Goal: Task Accomplishment & Management: Complete application form

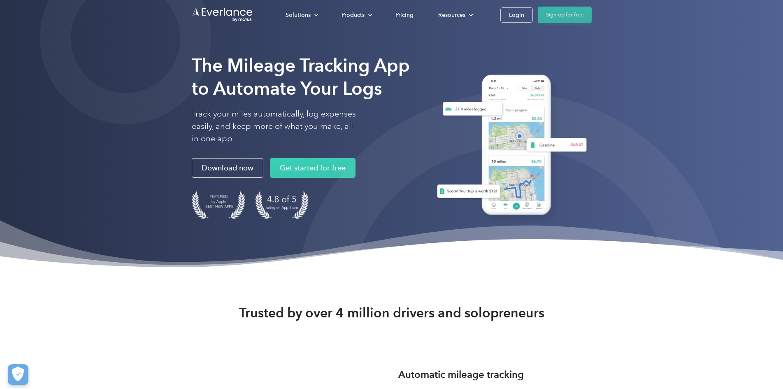
click at [592, 13] on link "Sign up for free" at bounding box center [565, 15] width 54 height 16
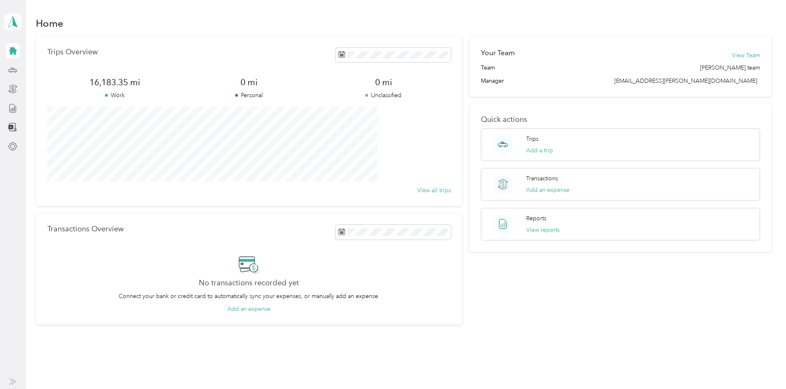
click at [17, 21] on icon at bounding box center [13, 22] width 12 height 12
click at [42, 106] on div "Trips Overview 16,183.35 mi Work 0 mi Personal 0 mi Unclassified View all trips…" at bounding box center [404, 180] width 736 height 289
click at [11, 70] on icon at bounding box center [12, 69] width 9 height 9
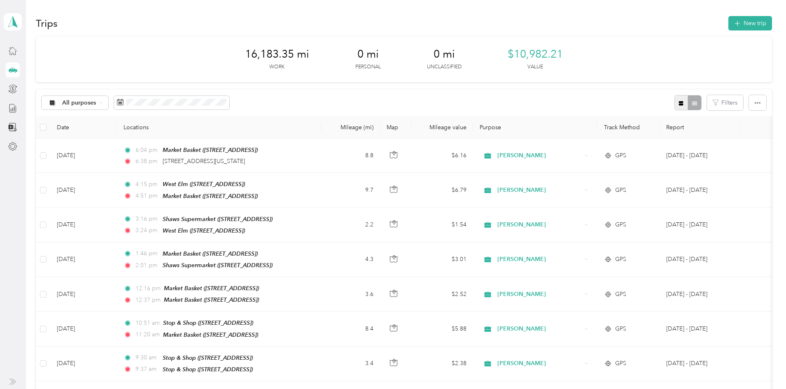
click at [679, 102] on icon "button" at bounding box center [681, 103] width 5 height 5
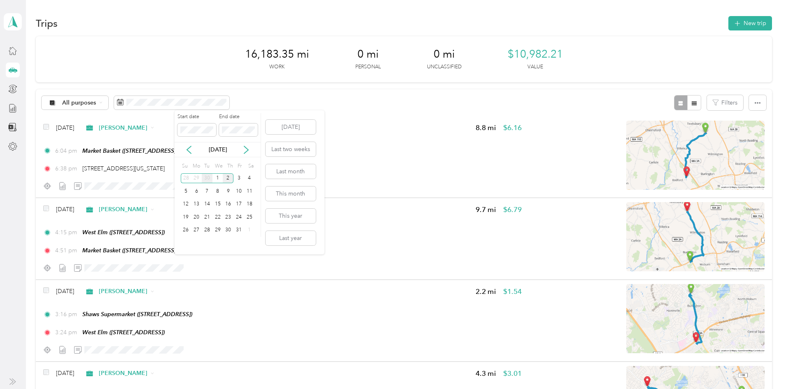
click at [208, 179] on div "30" at bounding box center [207, 178] width 11 height 10
click at [208, 179] on div "2" at bounding box center [207, 178] width 11 height 10
click at [207, 230] on div "30" at bounding box center [207, 230] width 11 height 10
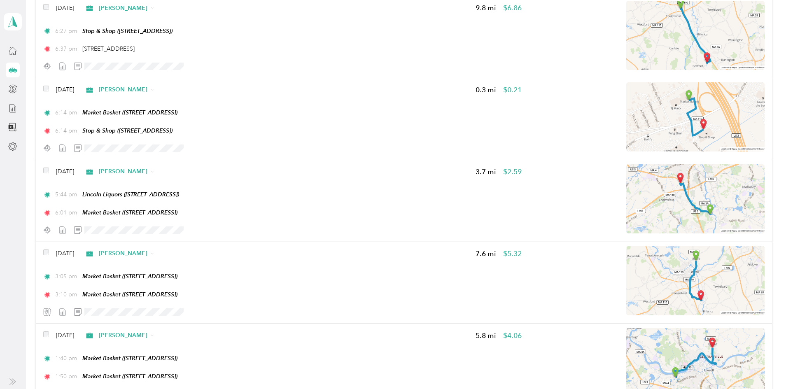
scroll to position [115, 0]
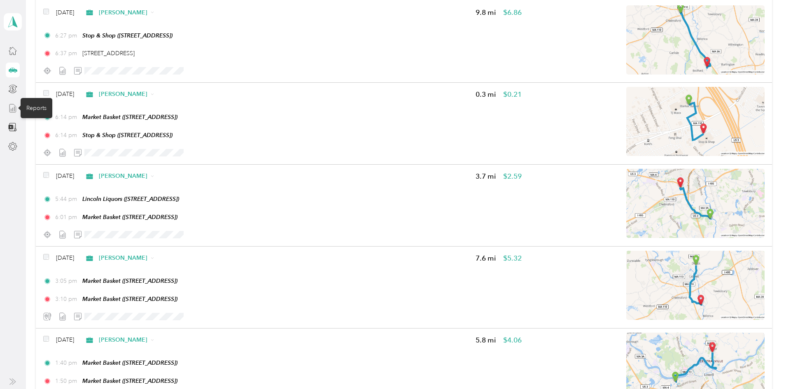
click at [12, 110] on icon at bounding box center [12, 108] width 9 height 9
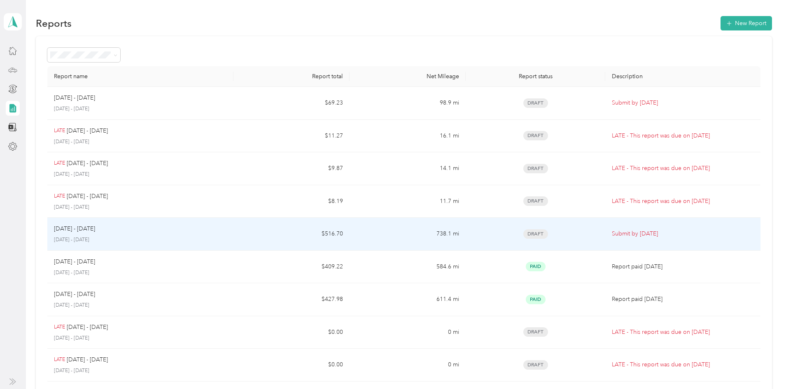
click at [289, 237] on td "$516.70" at bounding box center [291, 234] width 116 height 33
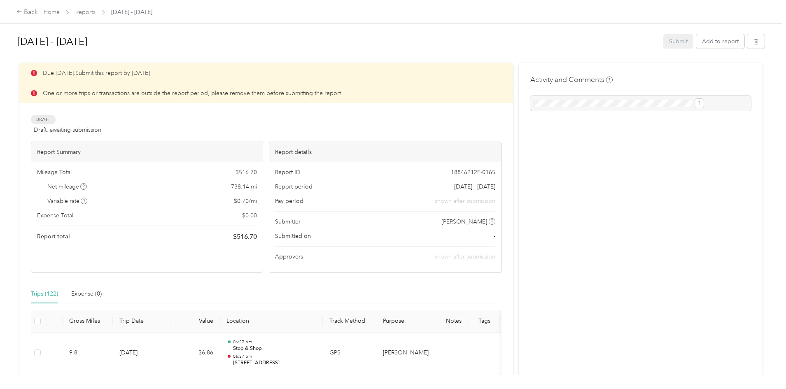
click at [50, 169] on div "Back Home Reports [DATE] - [DATE] [DATE] - [DATE] Submit Add to report Due [DAT…" at bounding box center [391, 194] width 782 height 389
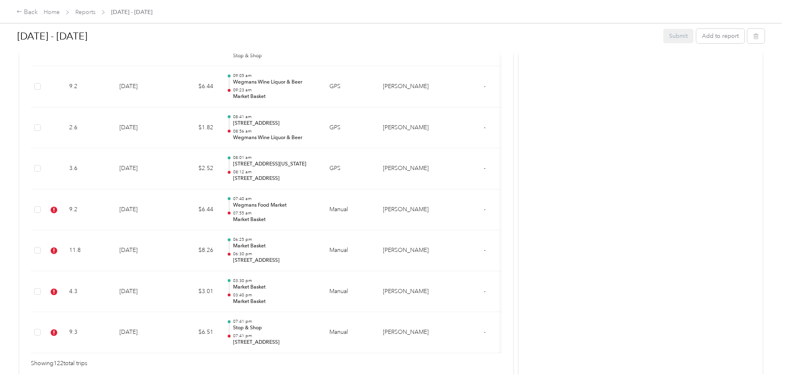
scroll to position [4975, 0]
click at [316, 216] on p "07:55 am" at bounding box center [274, 214] width 83 height 6
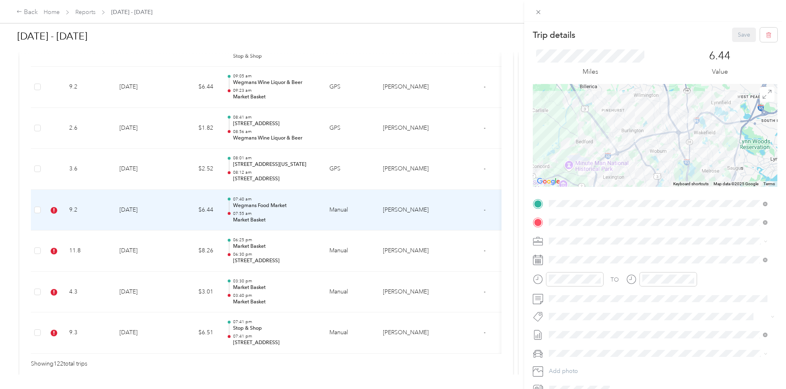
click at [40, 251] on div "Trip details Save This trip cannot be edited because it is either under review,…" at bounding box center [393, 194] width 786 height 389
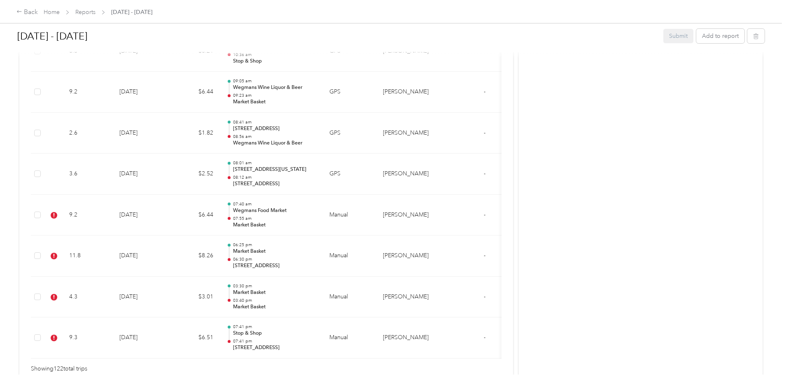
scroll to position [4985, 0]
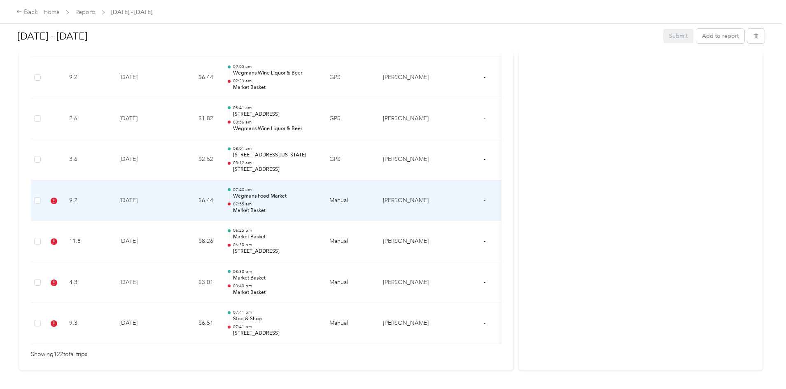
click at [316, 203] on p "07:55 am" at bounding box center [274, 204] width 83 height 6
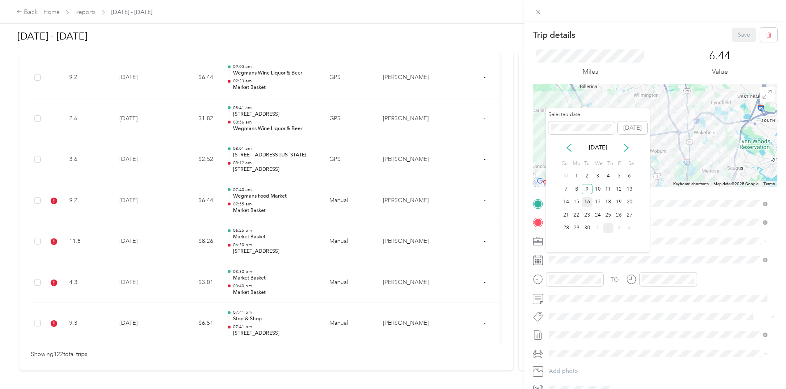
click at [587, 203] on div "16" at bounding box center [587, 202] width 11 height 10
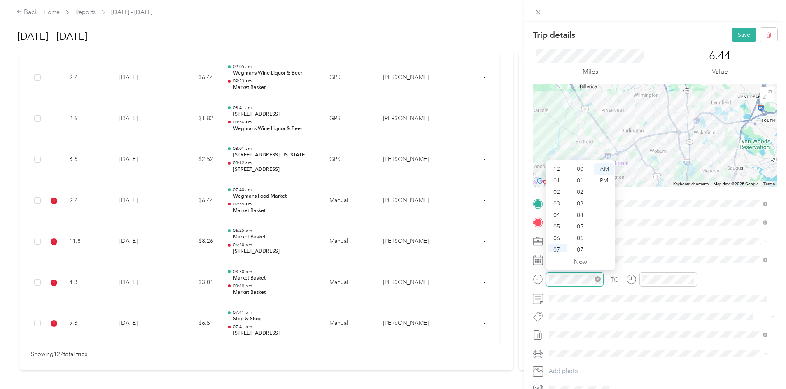
scroll to position [49, 0]
click at [560, 214] on div "08" at bounding box center [557, 212] width 20 height 12
click at [582, 196] on div "18" at bounding box center [581, 197] width 20 height 12
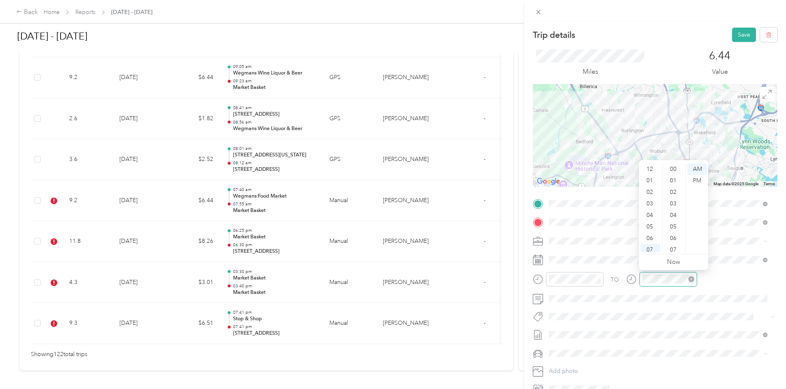
scroll to position [603, 0]
click at [649, 212] on div "08" at bounding box center [650, 212] width 20 height 12
click at [672, 199] on div "21" at bounding box center [674, 198] width 20 height 12
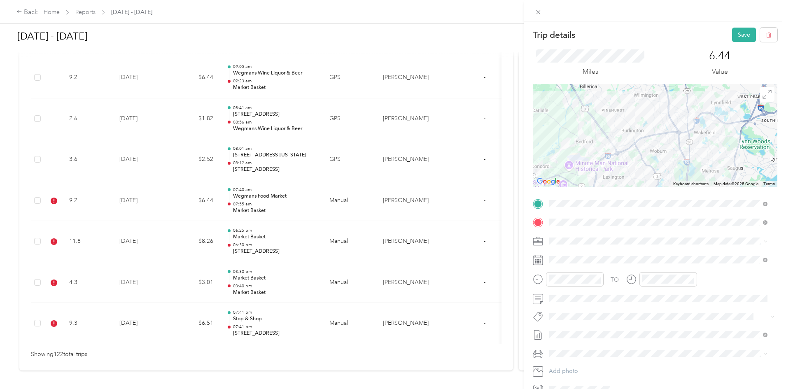
click at [669, 69] on div "6.44 Value" at bounding box center [719, 63] width 115 height 28
click at [732, 33] on button "Save" at bounding box center [744, 35] width 24 height 14
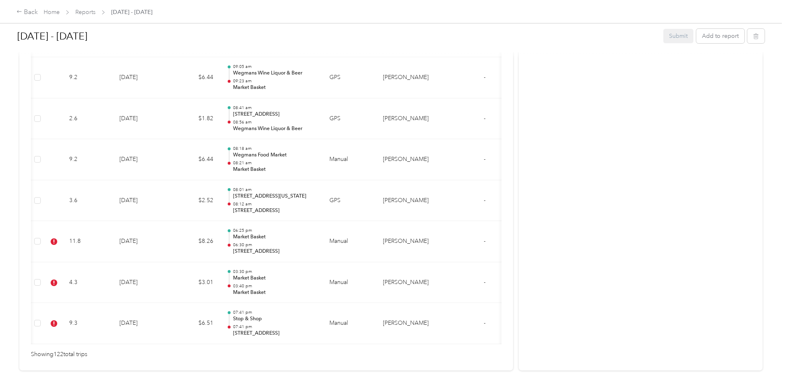
scroll to position [0, 1]
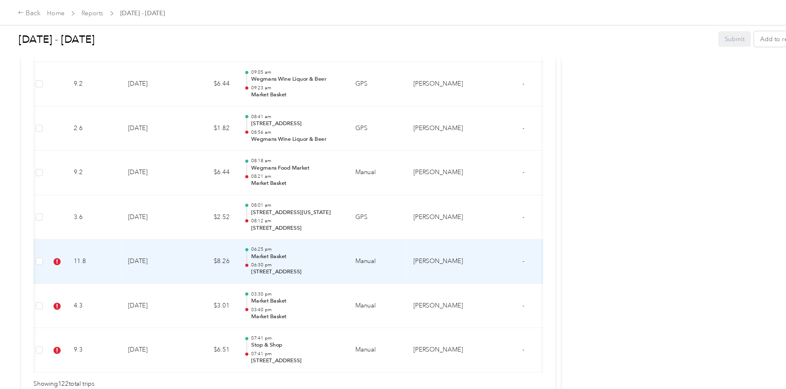
click at [375, 252] on td "Manual" at bounding box center [348, 241] width 54 height 41
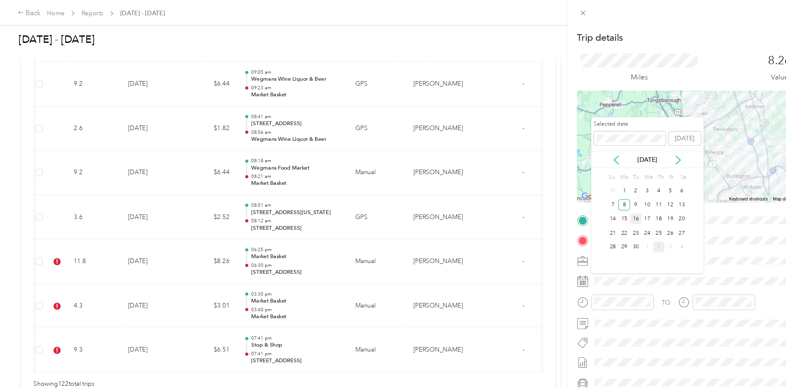
click at [588, 202] on div "16" at bounding box center [587, 202] width 11 height 10
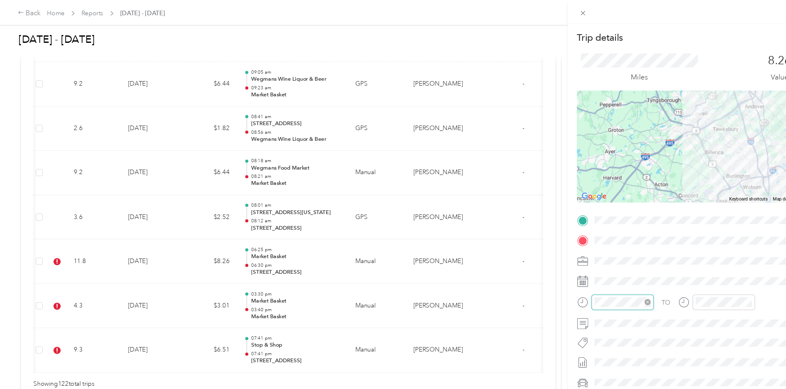
scroll to position [287, 0]
click at [559, 213] on div "08" at bounding box center [557, 212] width 20 height 12
click at [580, 191] on div "27" at bounding box center [581, 193] width 20 height 12
click at [602, 169] on div "AM" at bounding box center [604, 169] width 20 height 12
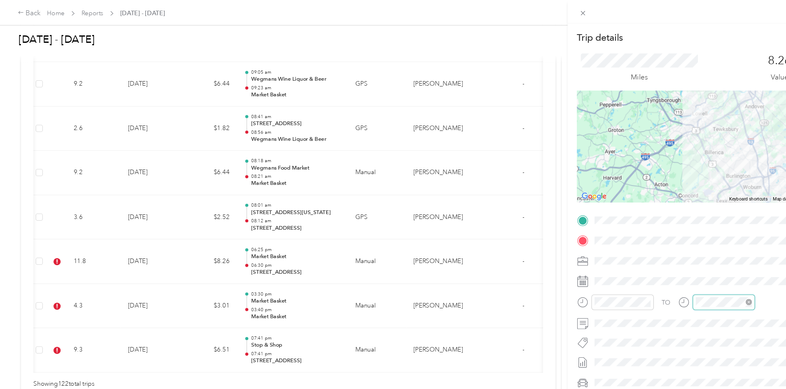
scroll to position [345, 0]
click at [654, 213] on div "08" at bounding box center [650, 212] width 20 height 12
click at [677, 194] on div "32" at bounding box center [674, 193] width 20 height 12
click at [696, 169] on div "AM" at bounding box center [697, 169] width 20 height 12
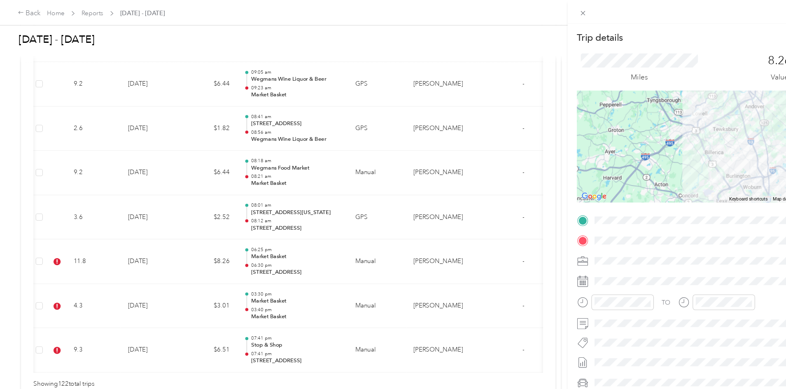
click at [680, 44] on div "Miles 8.26 Value" at bounding box center [655, 63] width 244 height 42
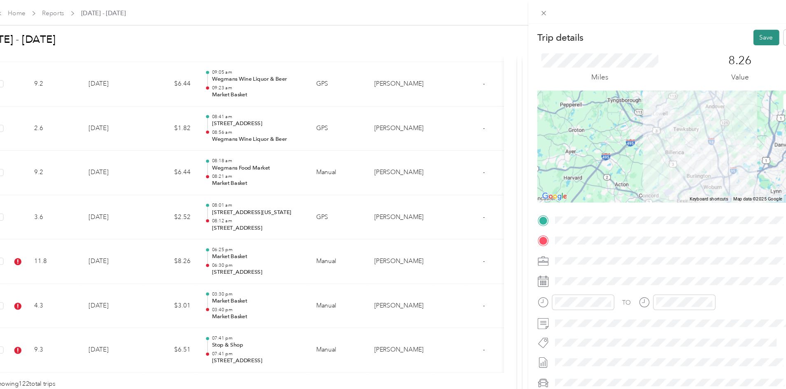
click at [736, 33] on button "Save" at bounding box center [744, 35] width 24 height 14
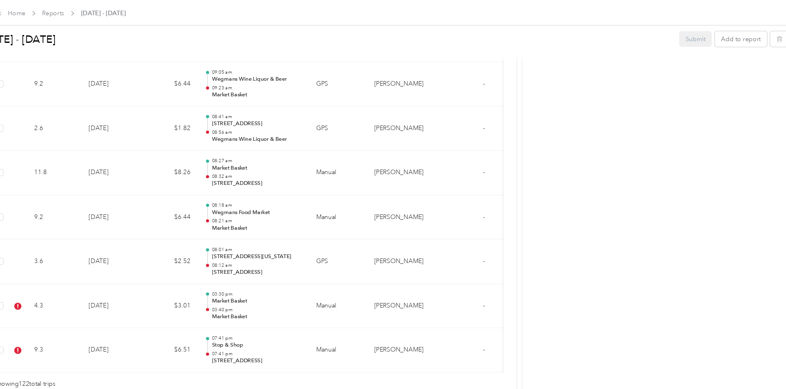
scroll to position [0, 5]
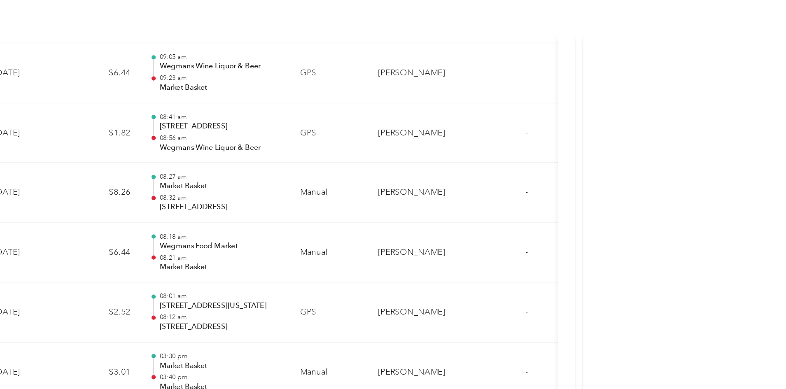
click at [318, 139] on td "08:41 am [STREET_ADDRESS] 08:56 am Wegmans Wine Liquor & Beer" at bounding box center [266, 118] width 103 height 41
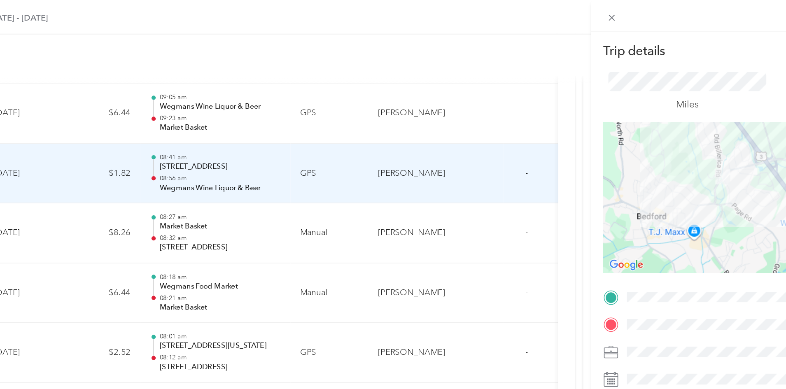
click at [489, 3] on div "Trip details Save This trip cannot be edited because it is either under review,…" at bounding box center [393, 194] width 786 height 389
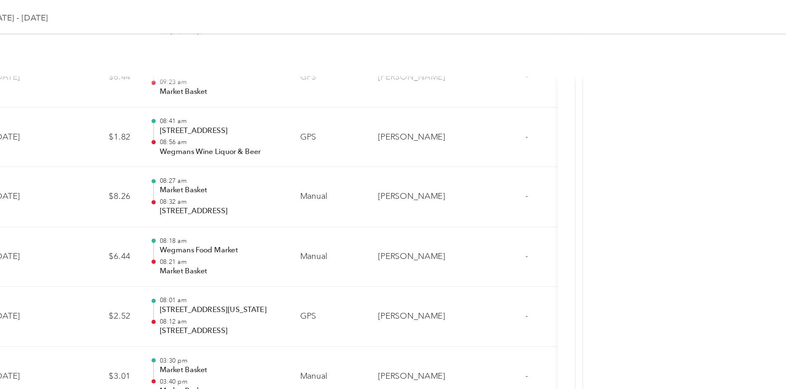
scroll to position [5023, 0]
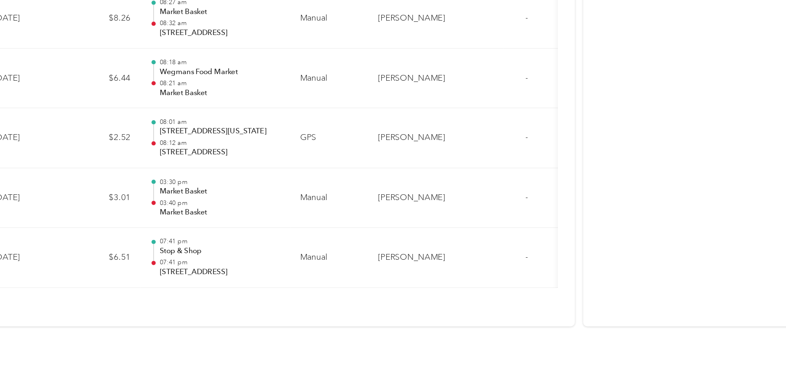
click at [312, 258] on p "03:40 pm" at bounding box center [269, 261] width 83 height 6
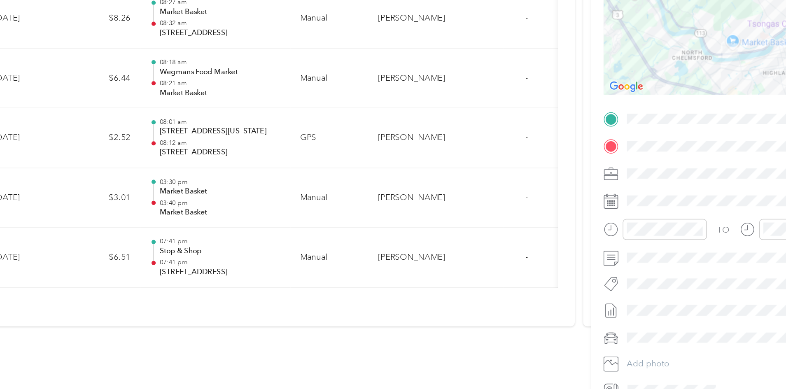
click at [583, 252] on div "TO Add photo" at bounding box center [655, 296] width 244 height 199
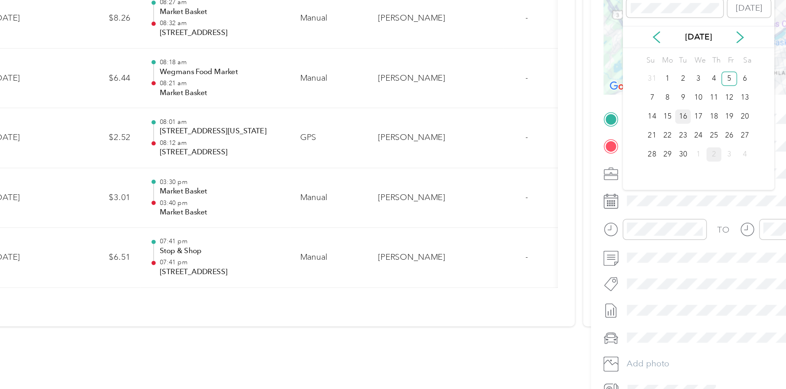
click at [588, 206] on div "16" at bounding box center [587, 202] width 11 height 10
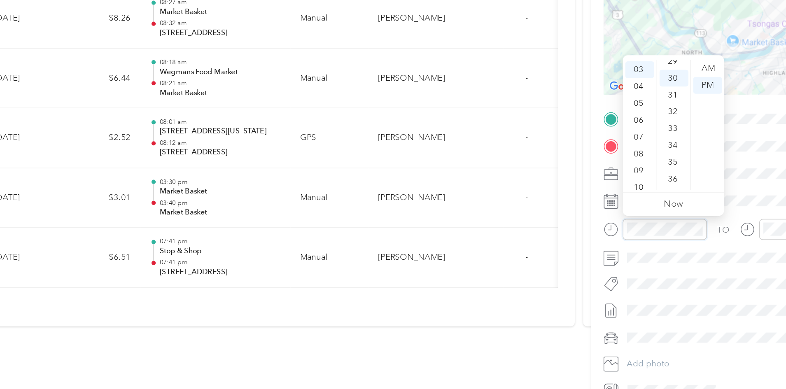
scroll to position [345, 0]
click at [559, 249] on div "10" at bounding box center [557, 251] width 20 height 12
click at [602, 167] on div "AM" at bounding box center [604, 169] width 20 height 12
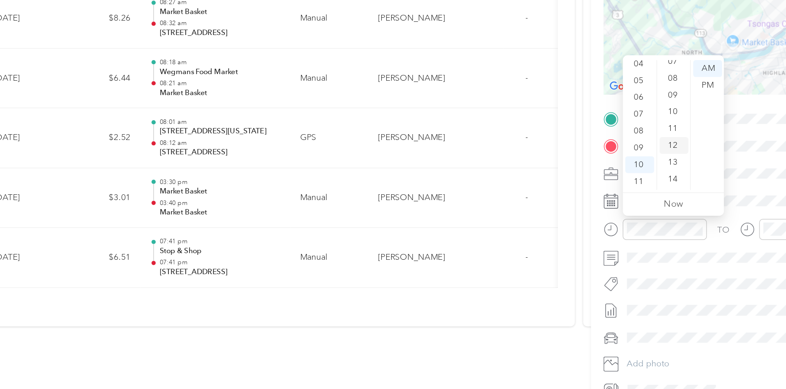
click at [582, 219] on div "12" at bounding box center [581, 222] width 20 height 12
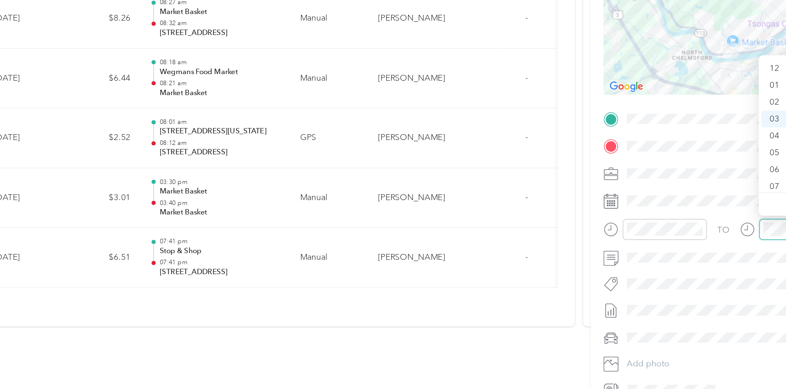
scroll to position [34, 0]
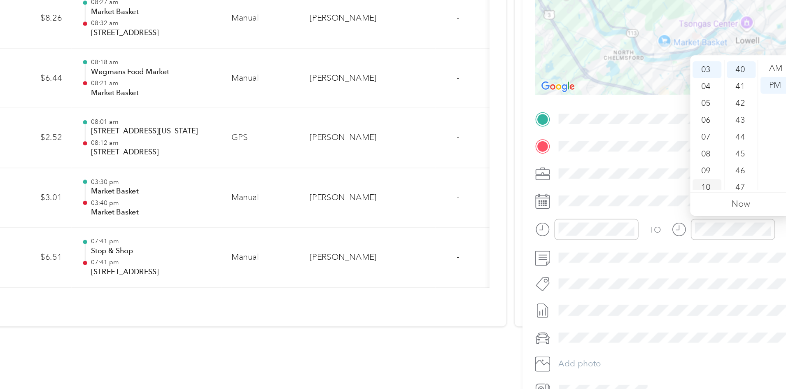
click at [650, 251] on div "10" at bounding box center [650, 251] width 20 height 12
click at [673, 175] on div "17" at bounding box center [674, 176] width 20 height 12
click at [698, 170] on div "AM" at bounding box center [697, 169] width 20 height 12
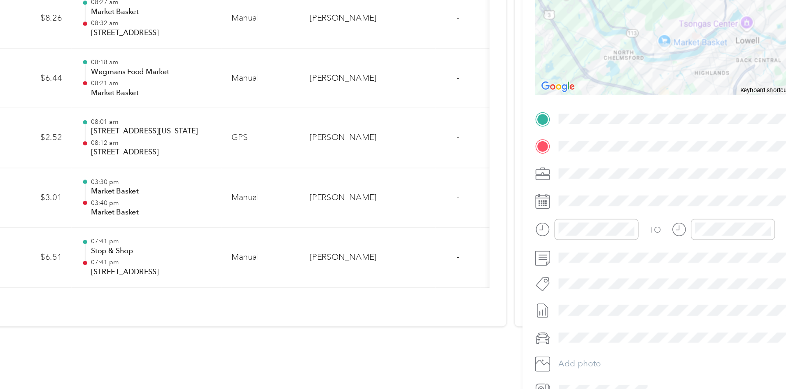
click at [502, 249] on div "Trip details Save This trip cannot be edited because it is either under review,…" at bounding box center [393, 194] width 786 height 389
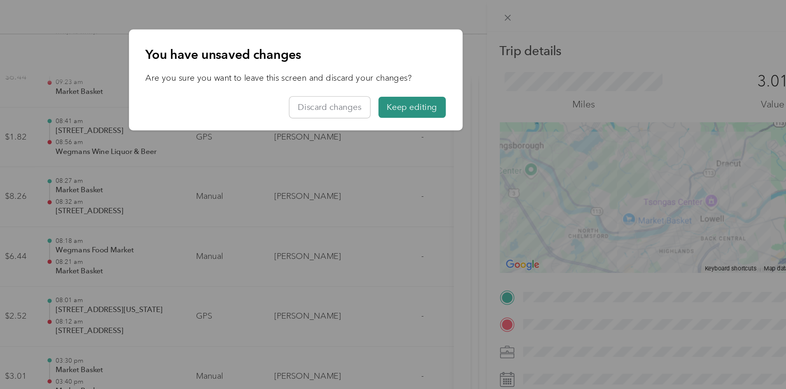
click at [467, 74] on button "Keep editing" at bounding box center [472, 73] width 46 height 14
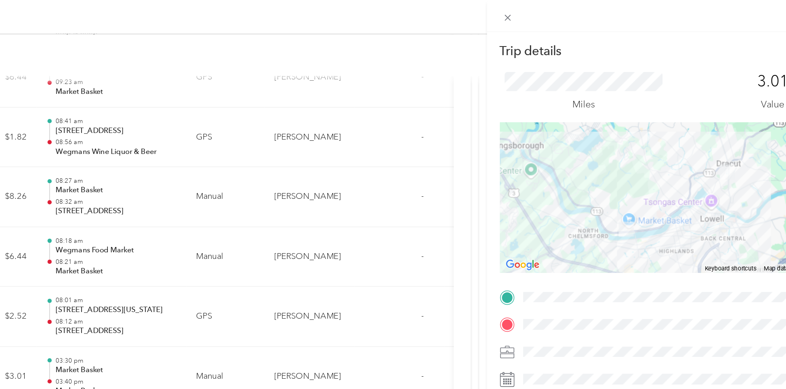
click at [732, 33] on button "Save" at bounding box center [744, 35] width 24 height 14
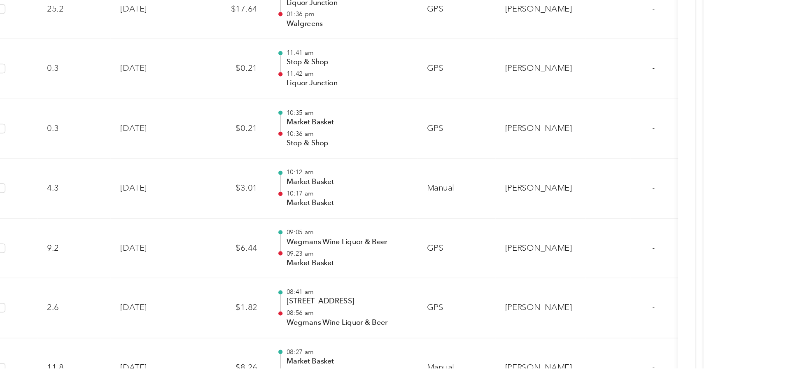
scroll to position [4813, 0]
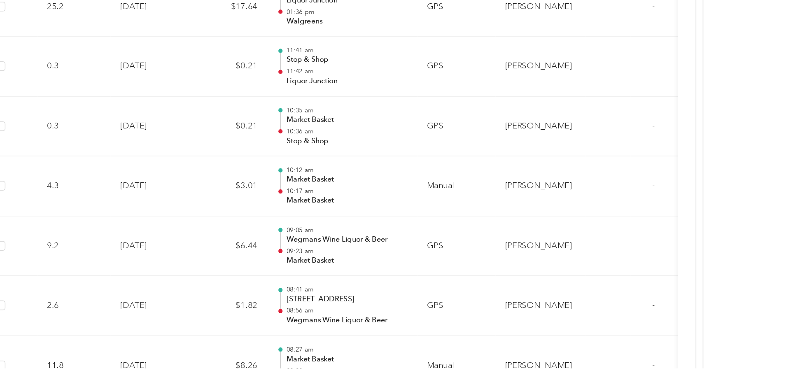
click at [376, 275] on td "GPS" at bounding box center [350, 290] width 54 height 41
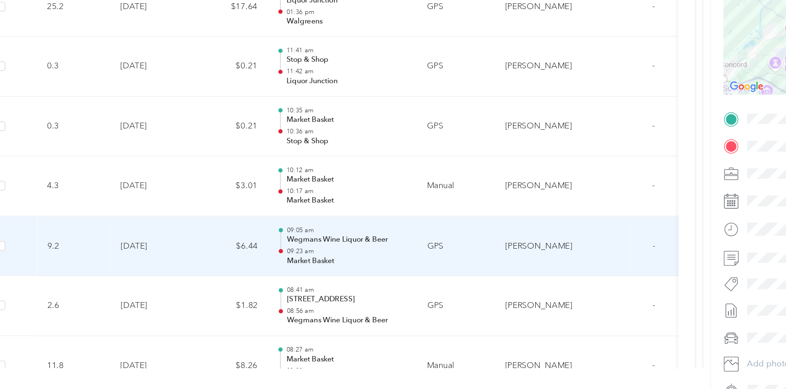
click at [54, 305] on div "Trip details Save This trip cannot be edited because it is either under review,…" at bounding box center [393, 194] width 786 height 389
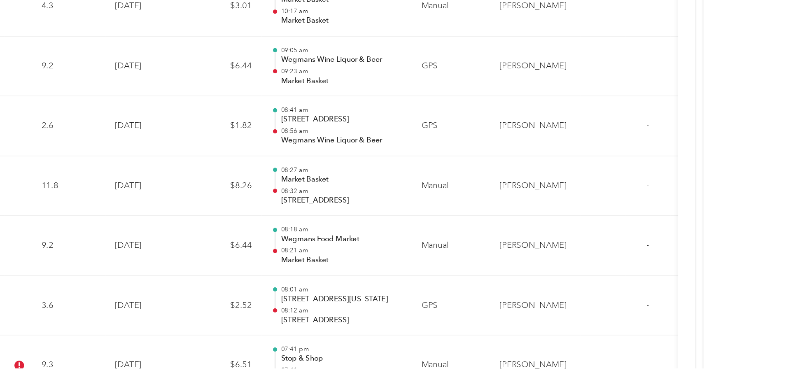
scroll to position [0, 5]
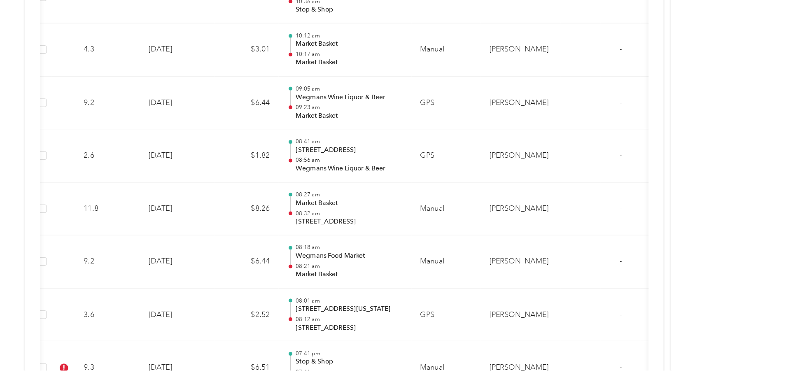
click at [312, 361] on p "07:41 pm" at bounding box center [269, 361] width 83 height 6
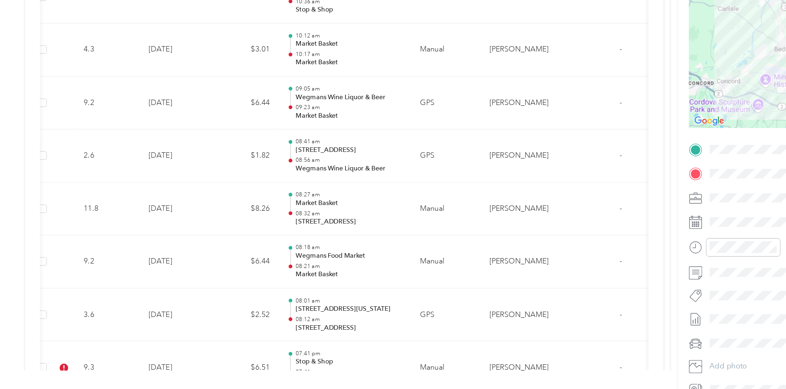
click at [53, 352] on div "Trip details Save This trip cannot be edited because it is either under review,…" at bounding box center [393, 194] width 786 height 389
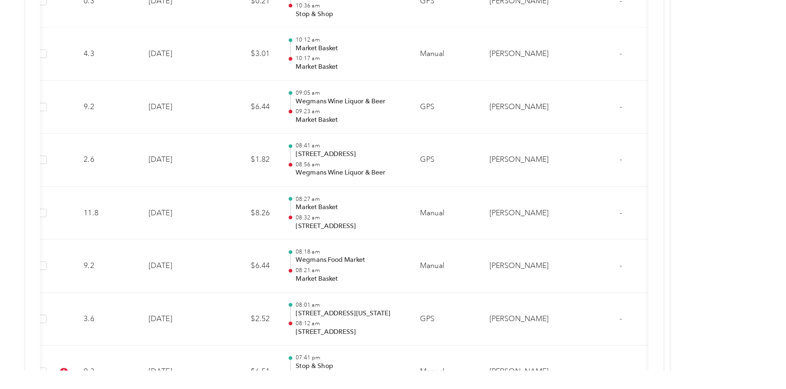
scroll to position [4930, 0]
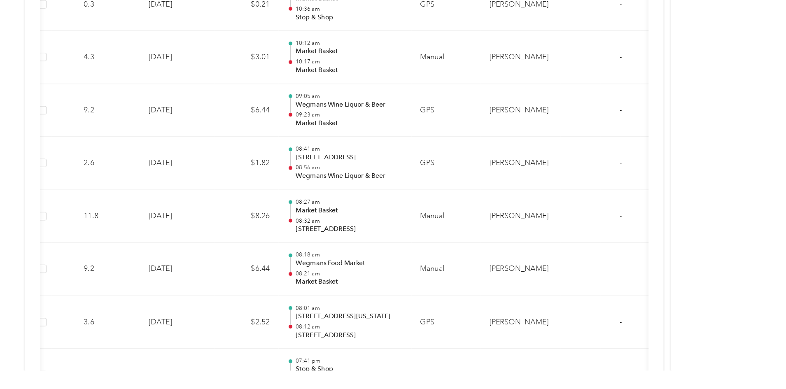
click at [312, 365] on p "07:41 pm" at bounding box center [269, 367] width 83 height 6
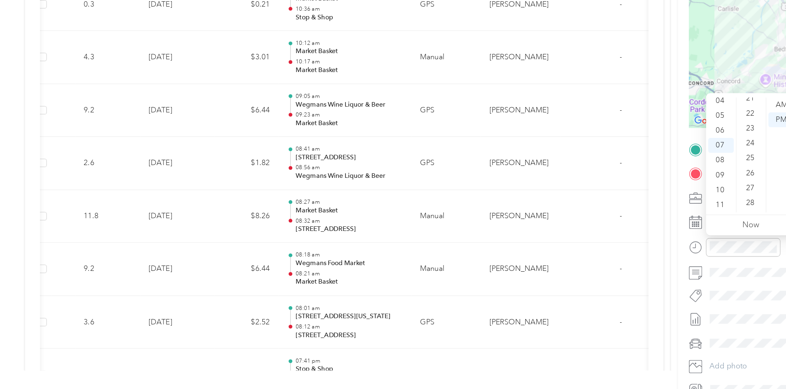
scroll to position [242, 0]
click at [580, 237] on div "27" at bounding box center [581, 238] width 20 height 12
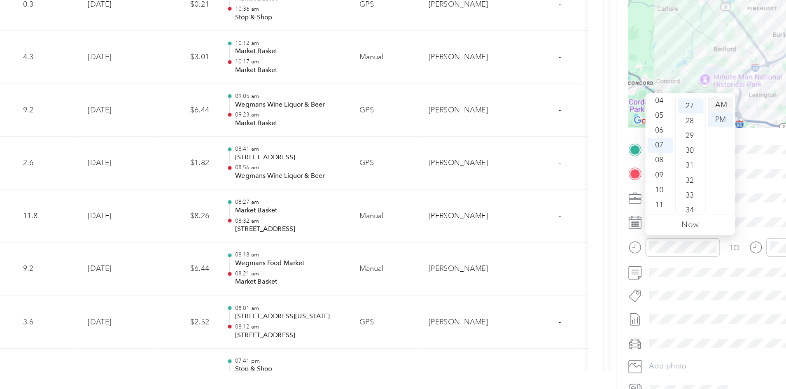
click at [604, 168] on div "AM" at bounding box center [604, 169] width 20 height 12
click at [560, 224] on div "09" at bounding box center [557, 224] width 20 height 12
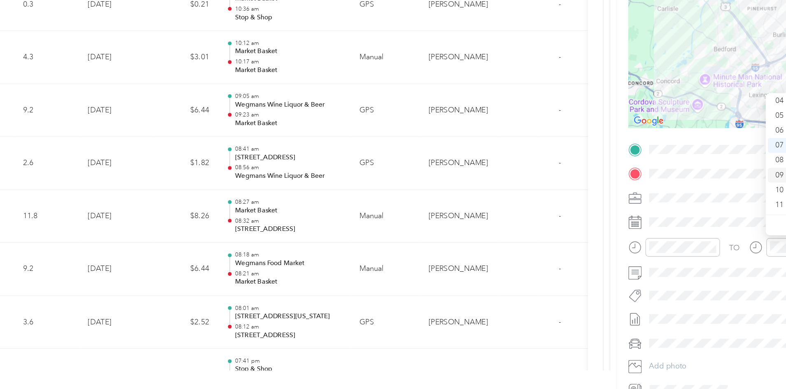
click at [649, 228] on div "09" at bounding box center [650, 224] width 20 height 12
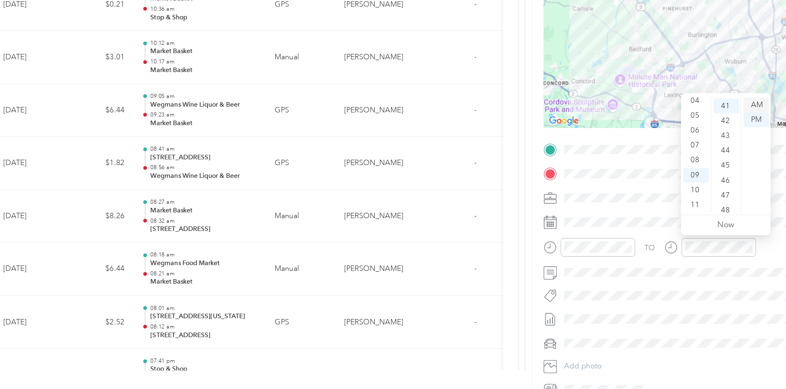
click at [701, 167] on div "AM" at bounding box center [697, 169] width 20 height 12
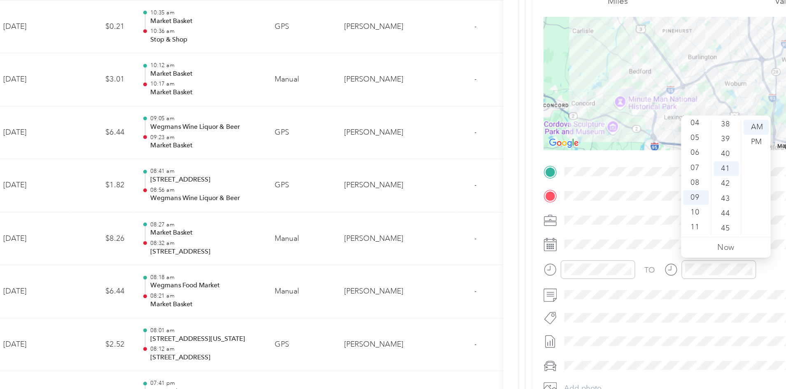
scroll to position [433, 0]
click at [673, 175] on div "38" at bounding box center [674, 174] width 20 height 12
click at [511, 112] on div "Trip details Save This trip cannot be edited because it is either under review,…" at bounding box center [393, 194] width 786 height 389
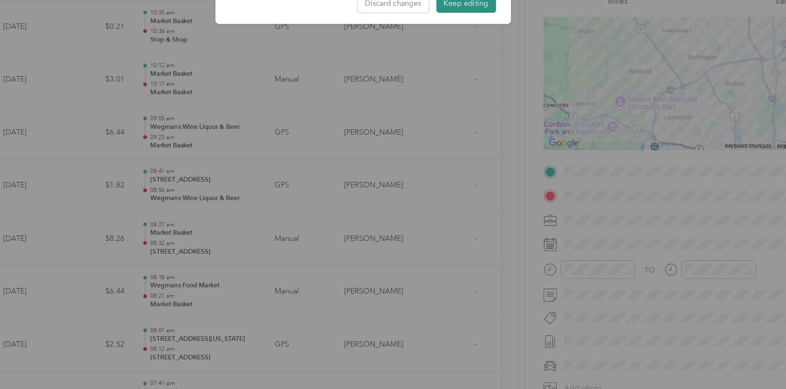
click at [484, 78] on button "Keep editing" at bounding box center [472, 73] width 46 height 14
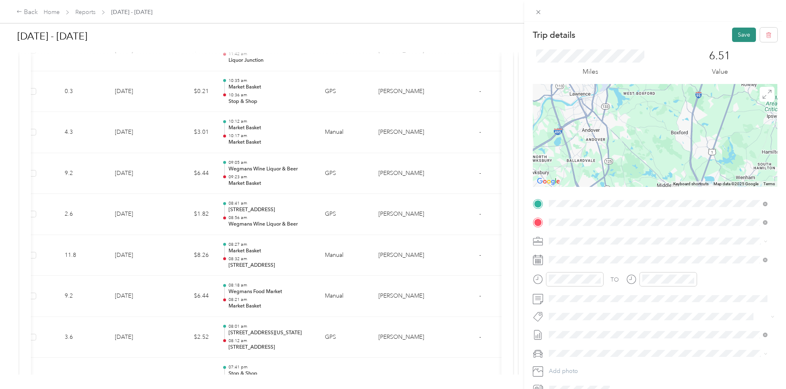
click at [738, 31] on button "Save" at bounding box center [744, 35] width 24 height 14
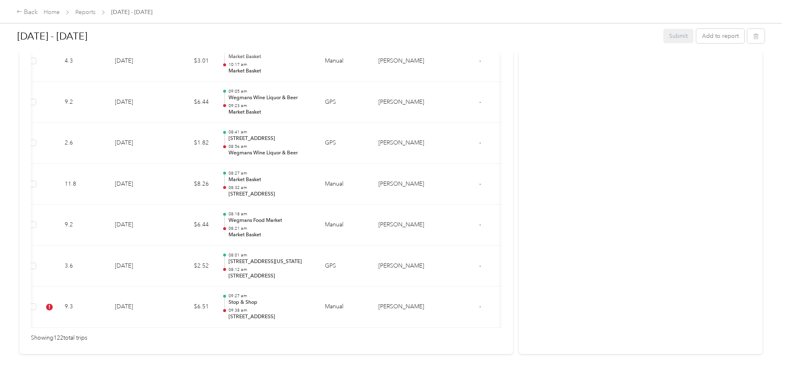
scroll to position [5003, 0]
click at [372, 307] on td "Manual" at bounding box center [345, 305] width 54 height 41
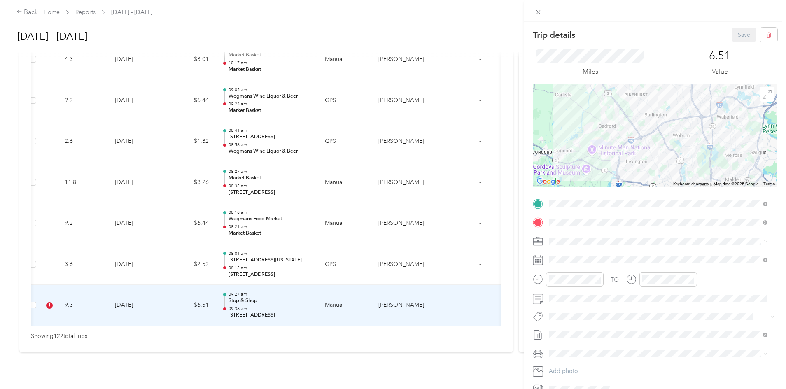
click at [473, 2] on div "Trip details Save This trip cannot be edited because it is either under review,…" at bounding box center [393, 194] width 786 height 389
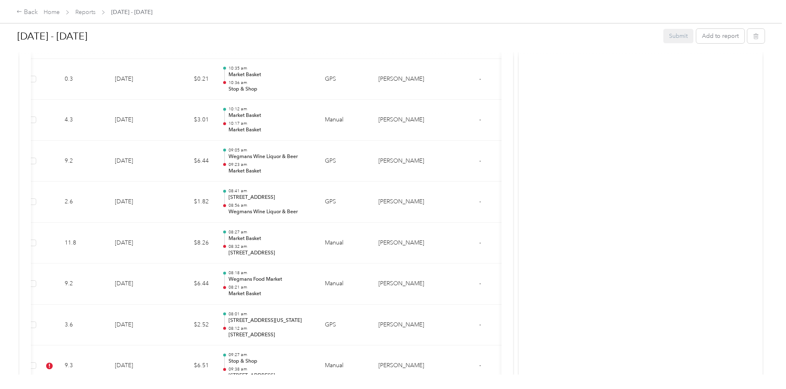
scroll to position [4940, 0]
click at [312, 360] on p "Stop & Shop" at bounding box center [269, 363] width 83 height 7
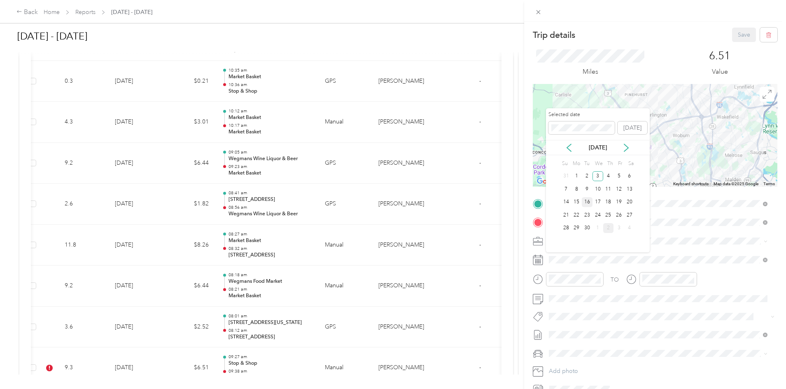
click at [585, 200] on div "16" at bounding box center [587, 202] width 11 height 10
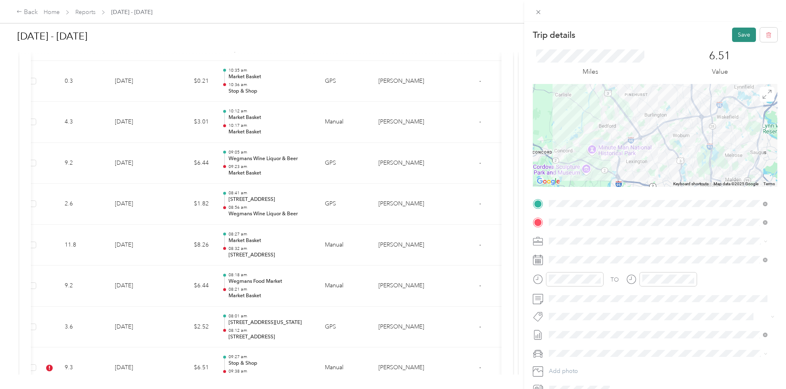
click at [736, 34] on button "Save" at bounding box center [744, 35] width 24 height 14
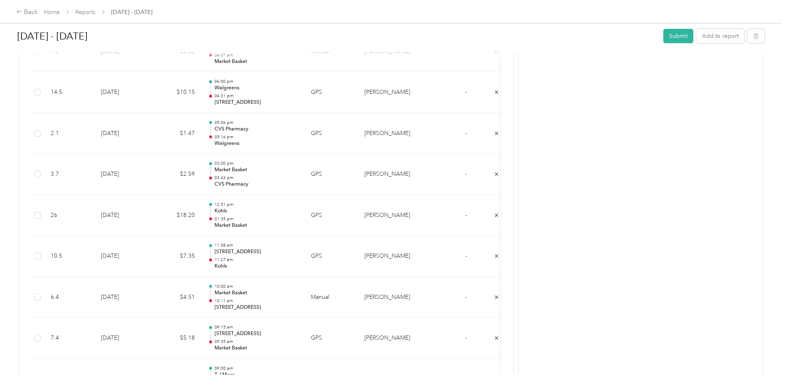
scroll to position [0, 0]
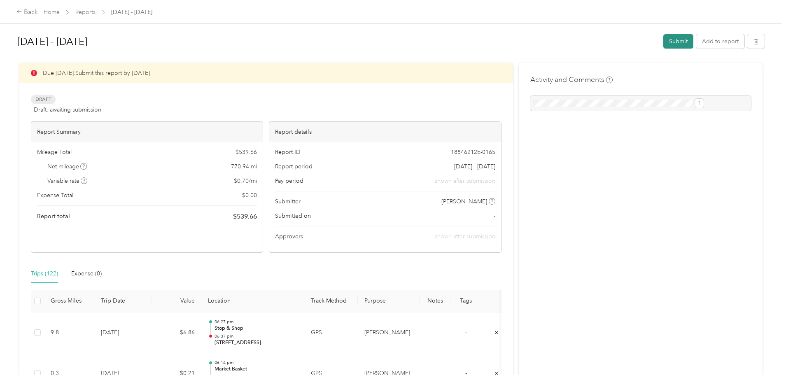
click at [663, 40] on button "Submit" at bounding box center [678, 41] width 30 height 14
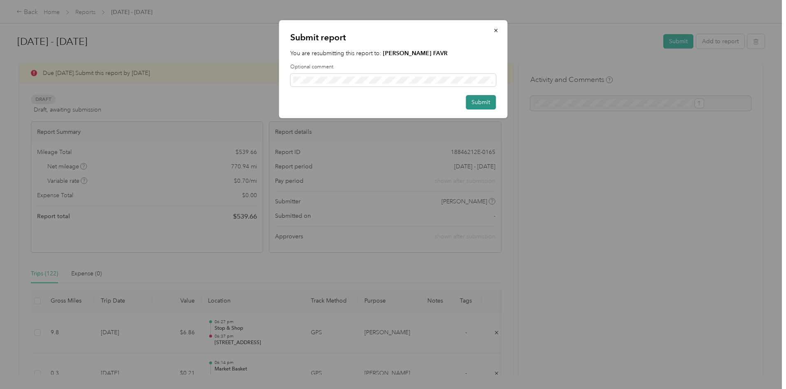
click at [476, 100] on button "Submit" at bounding box center [481, 102] width 30 height 14
click at [476, 100] on button "Submit" at bounding box center [476, 102] width 39 height 14
